Goal: Navigation & Orientation: Find specific page/section

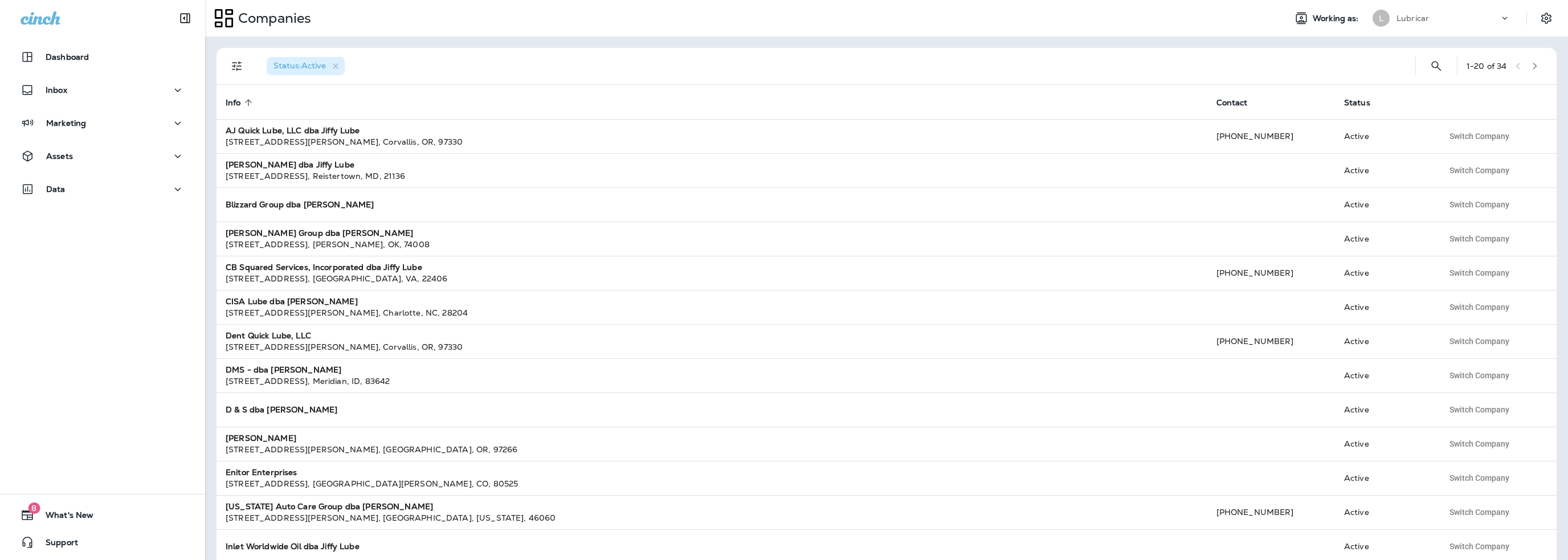
click at [1429, 20] on div "Lubricar" at bounding box center [1447, 18] width 102 height 17
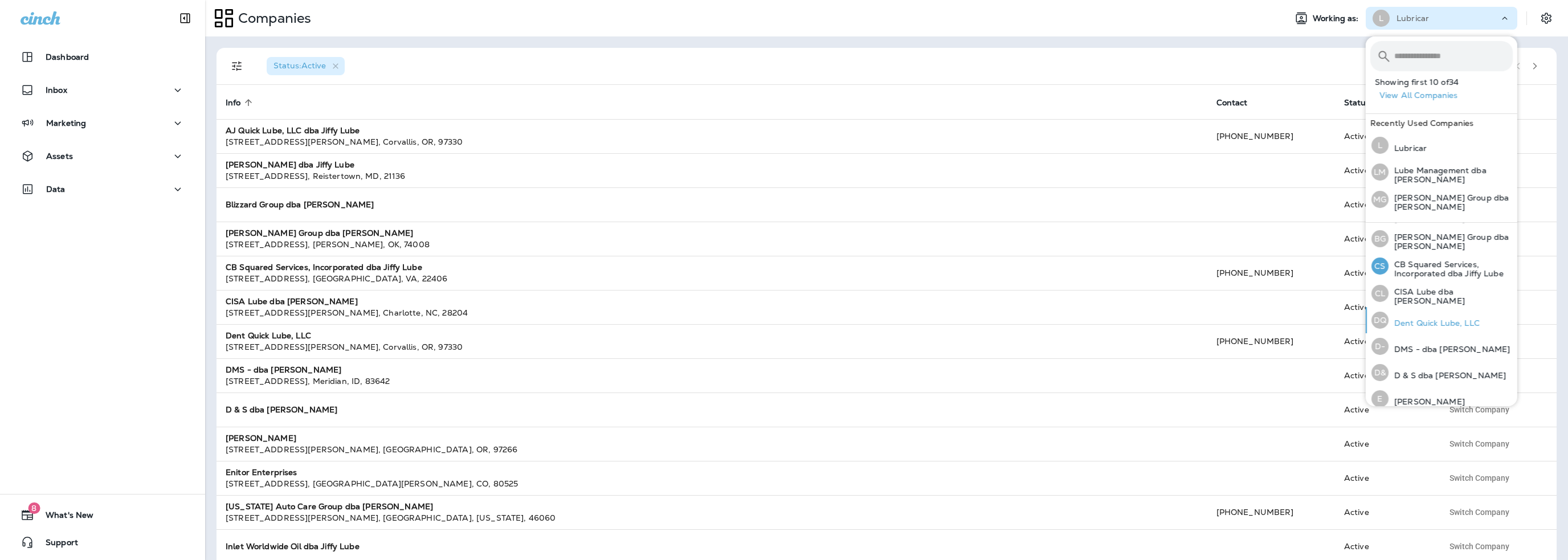
scroll to position [114, 0]
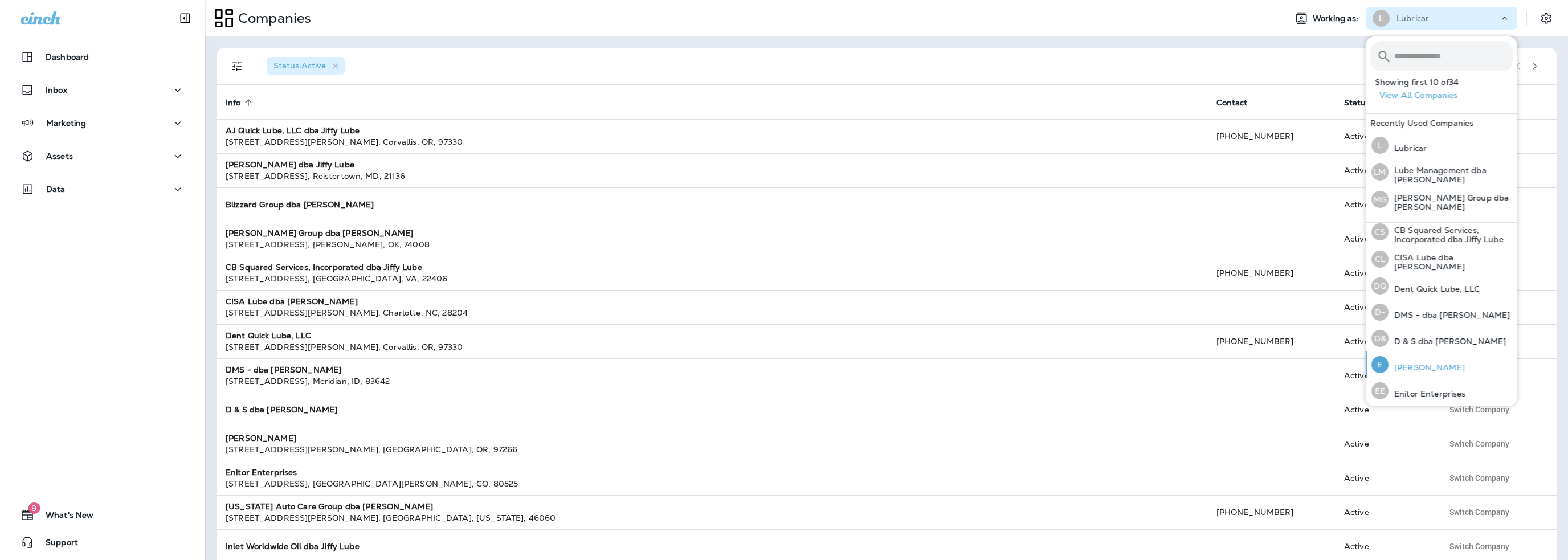
click at [1420, 363] on p "[PERSON_NAME]" at bounding box center [1426, 367] width 76 height 9
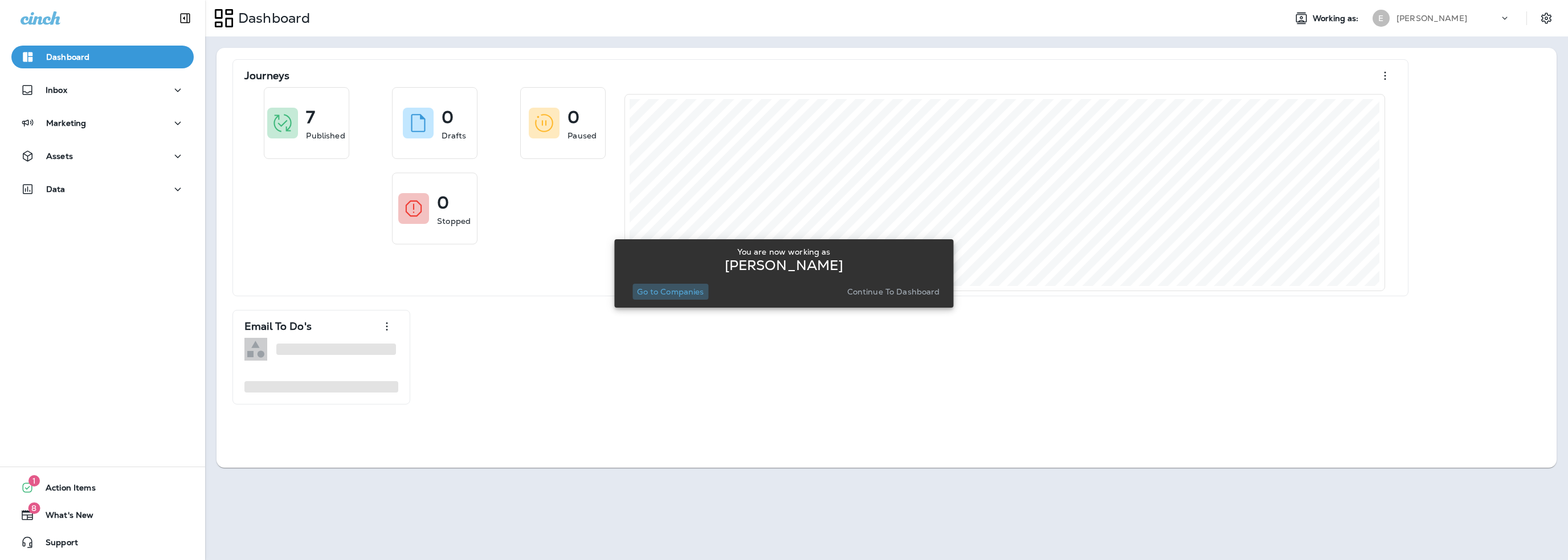
click at [689, 290] on p "Go to Companies" at bounding box center [670, 292] width 67 height 9
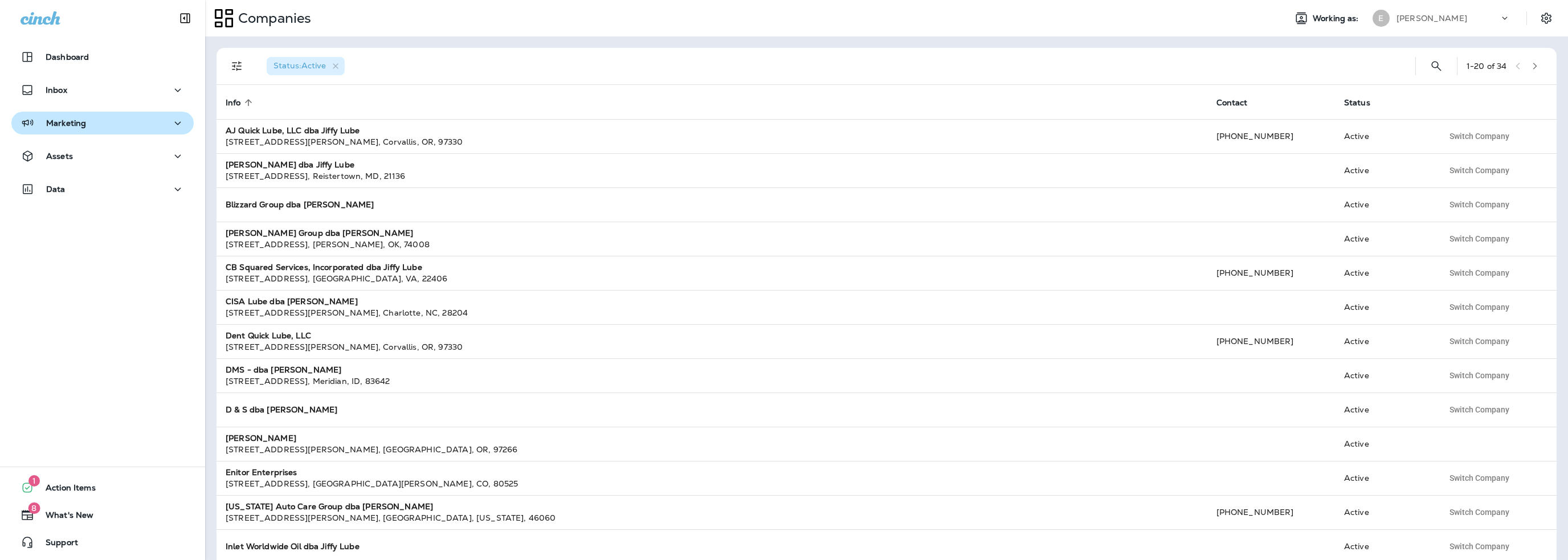
click at [89, 129] on div "Marketing" at bounding box center [103, 123] width 164 height 14
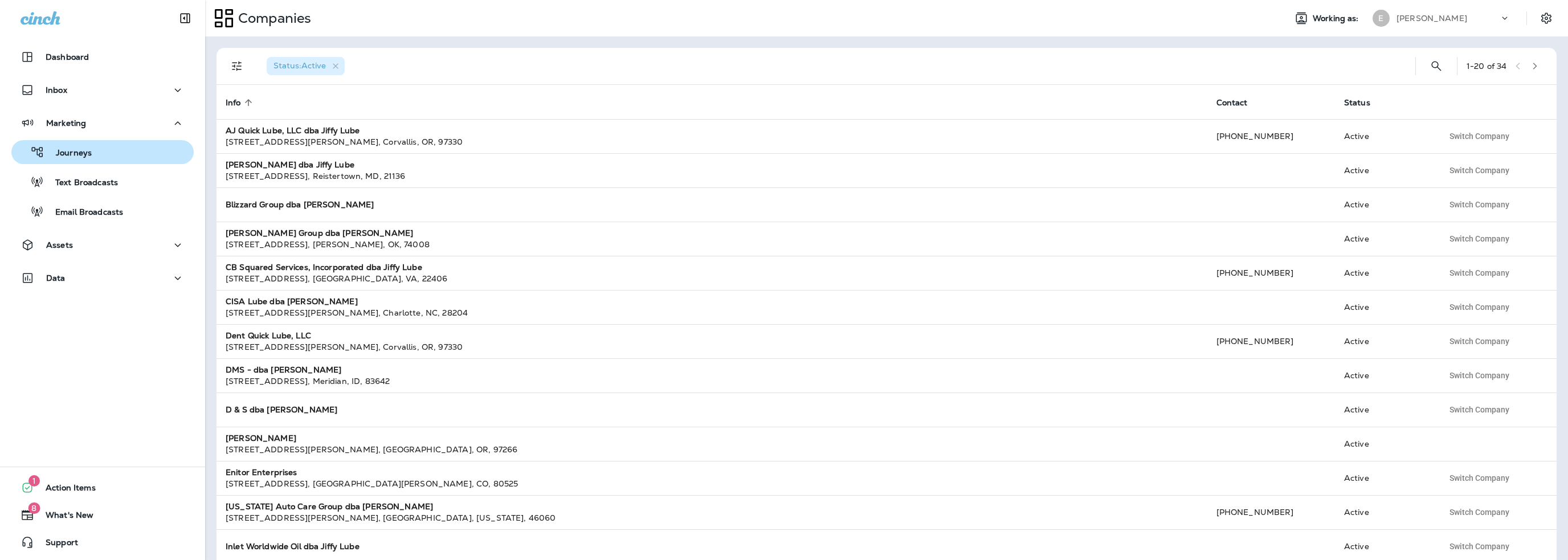
click at [82, 151] on p "Journeys" at bounding box center [68, 153] width 47 height 11
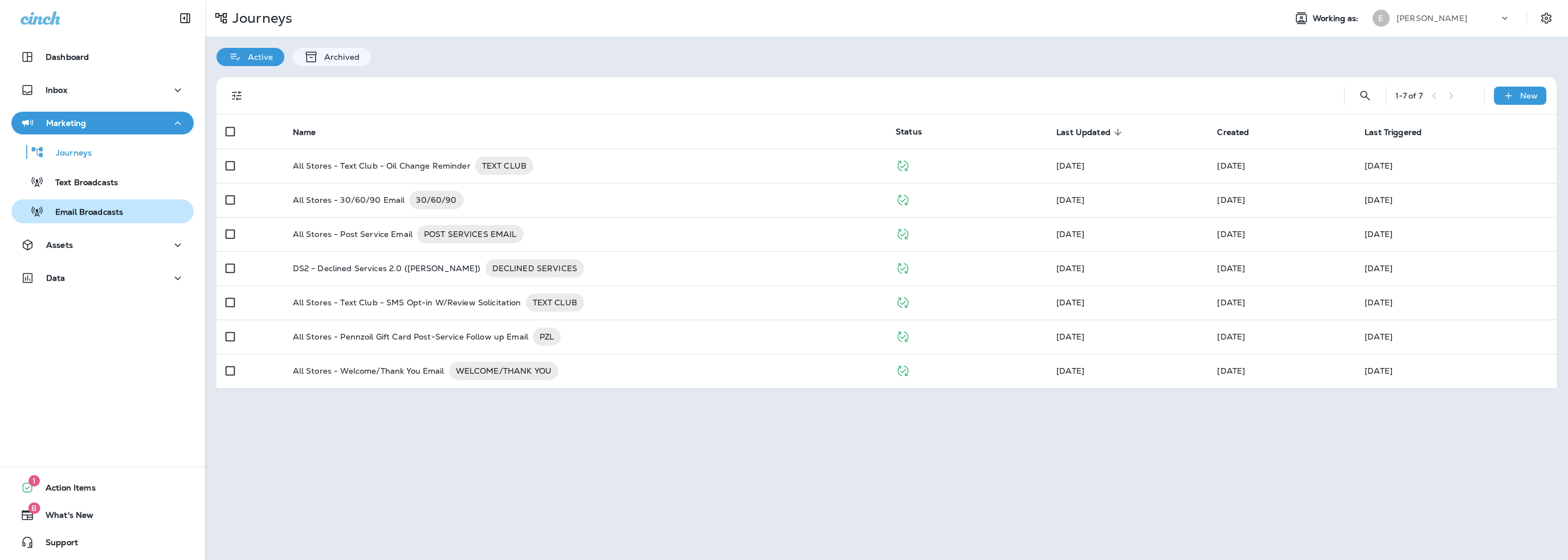
click at [75, 217] on p "Email Broadcasts" at bounding box center [83, 213] width 79 height 11
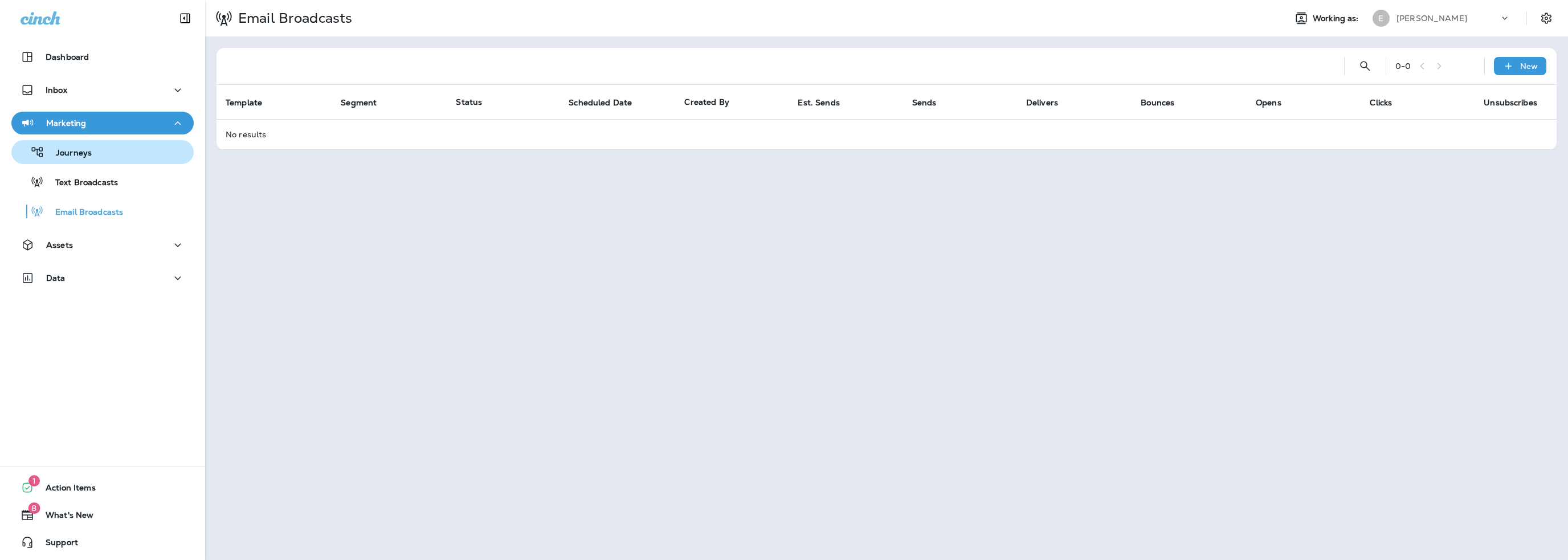
click at [87, 154] on p "Journeys" at bounding box center [68, 153] width 47 height 11
